Goal: Task Accomplishment & Management: Manage account settings

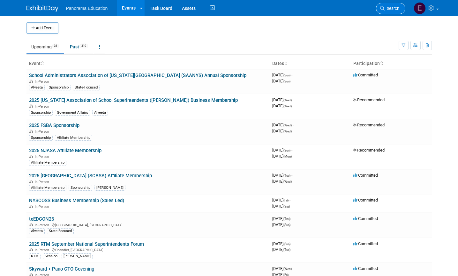
click at [379, 8] on link "Search" at bounding box center [390, 8] width 29 height 11
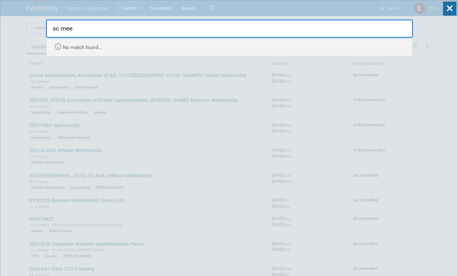
type input "sc mee"
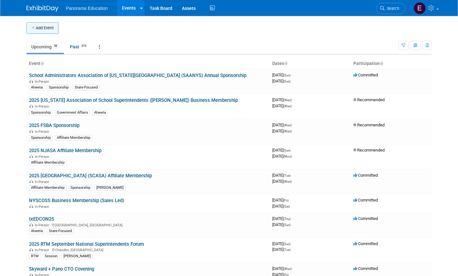
click at [45, 30] on button "Add Event" at bounding box center [42, 27] width 32 height 11
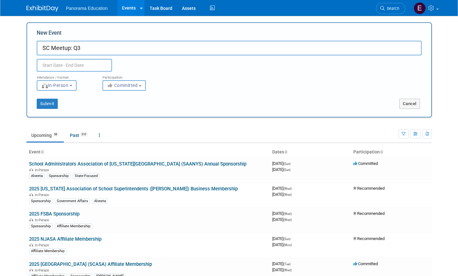
type input "SC Meetup: Q3"
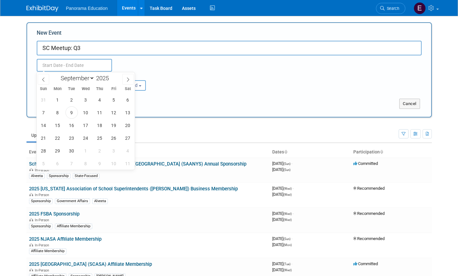
click at [53, 61] on input "text" at bounding box center [74, 65] width 75 height 13
click at [97, 140] on span "25" at bounding box center [99, 138] width 12 height 12
click at [98, 139] on span "25" at bounding box center [99, 138] width 12 height 12
type input "[DATE] to [DATE]"
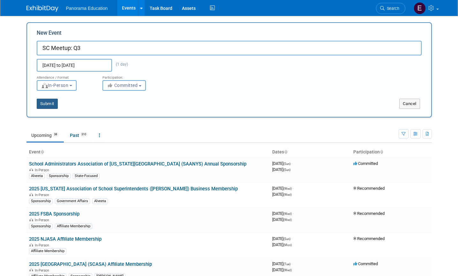
click at [45, 100] on button "Submit" at bounding box center [47, 104] width 21 height 10
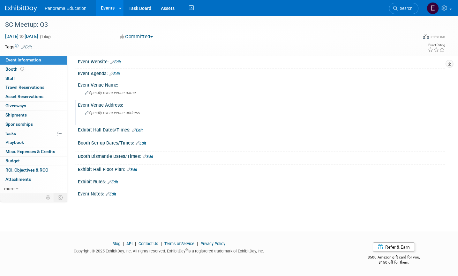
click at [110, 111] on span "Specify event venue address" at bounding box center [112, 113] width 55 height 5
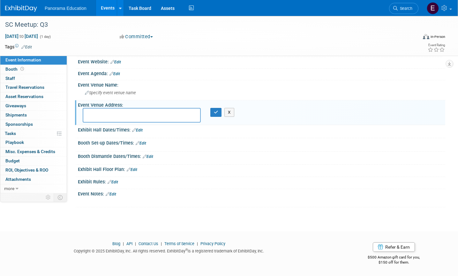
scroll to position [209, 0]
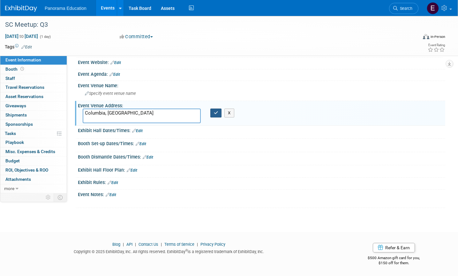
type textarea "Columbia, SC"
click at [213, 115] on button "button" at bounding box center [215, 113] width 11 height 9
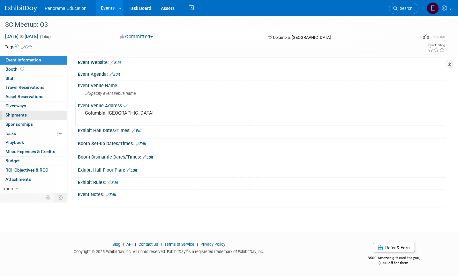
click at [27, 114] on link "0 Shipments 0" at bounding box center [33, 115] width 66 height 9
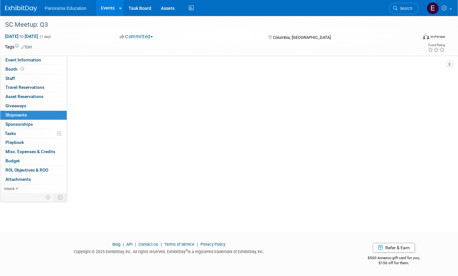
scroll to position [0, 0]
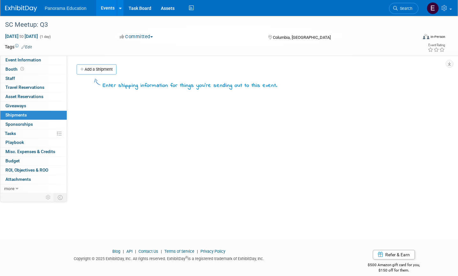
click at [97, 75] on div "Add a Shipment" at bounding box center [260, 70] width 370 height 12
click at [92, 71] on link "Add a Shipment" at bounding box center [97, 69] width 40 height 10
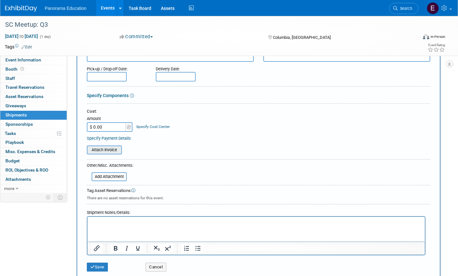
scroll to position [74, 0]
type input "Swag/Totes"
click at [109, 128] on input "$ 0.00" at bounding box center [107, 127] width 40 height 10
paste input "136.93"
type input "$ 136.93"
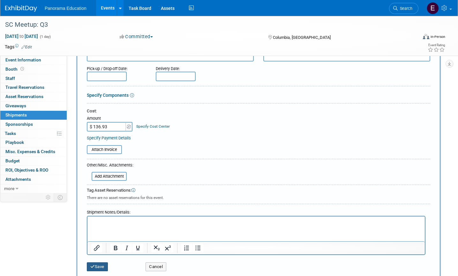
click at [98, 265] on button "Save" at bounding box center [97, 267] width 21 height 9
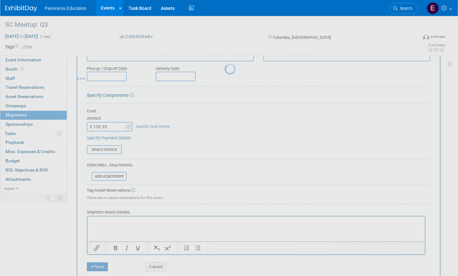
scroll to position [8, 0]
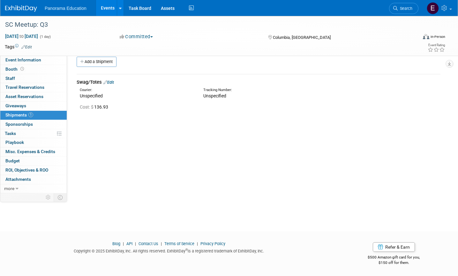
click at [29, 8] on img at bounding box center [21, 8] width 32 height 6
